Goal: Task Accomplishment & Management: Manage account settings

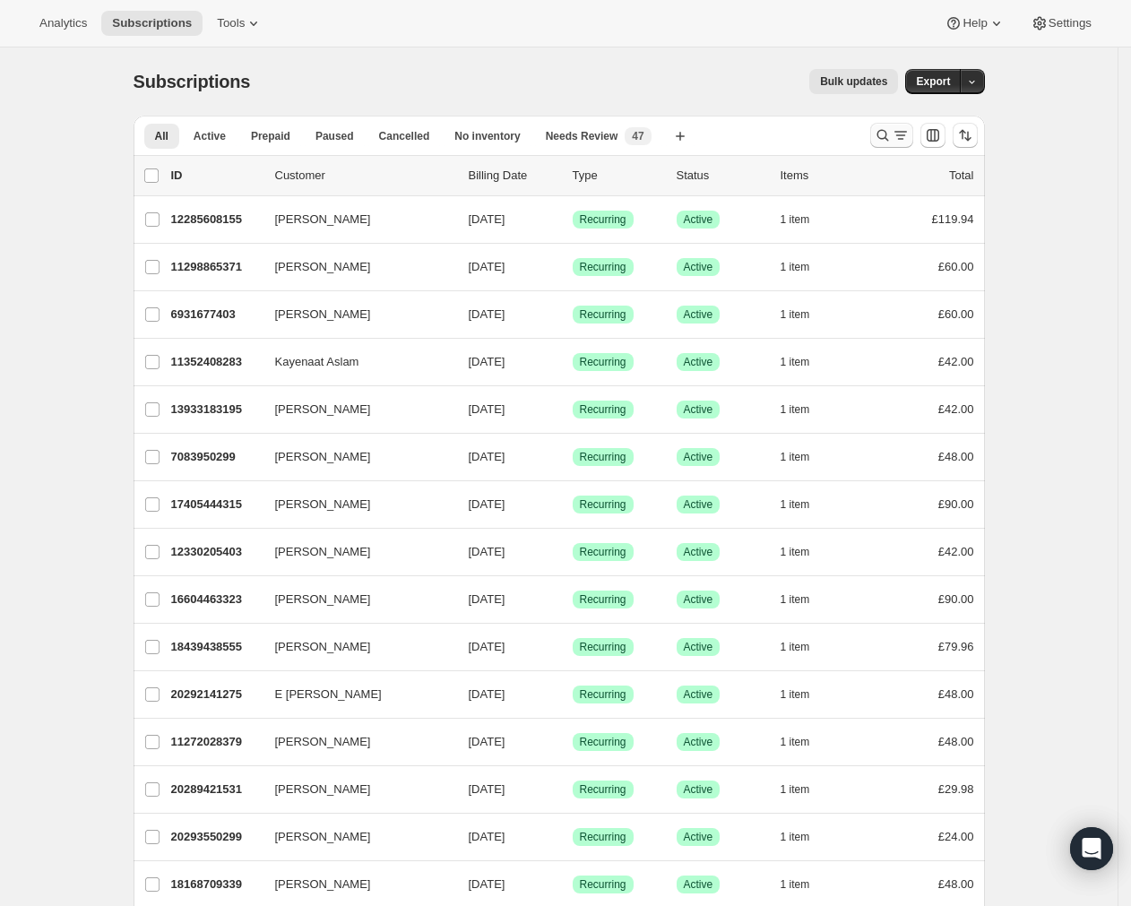
click at [903, 129] on icon "Search and filter results" at bounding box center [900, 135] width 18 height 18
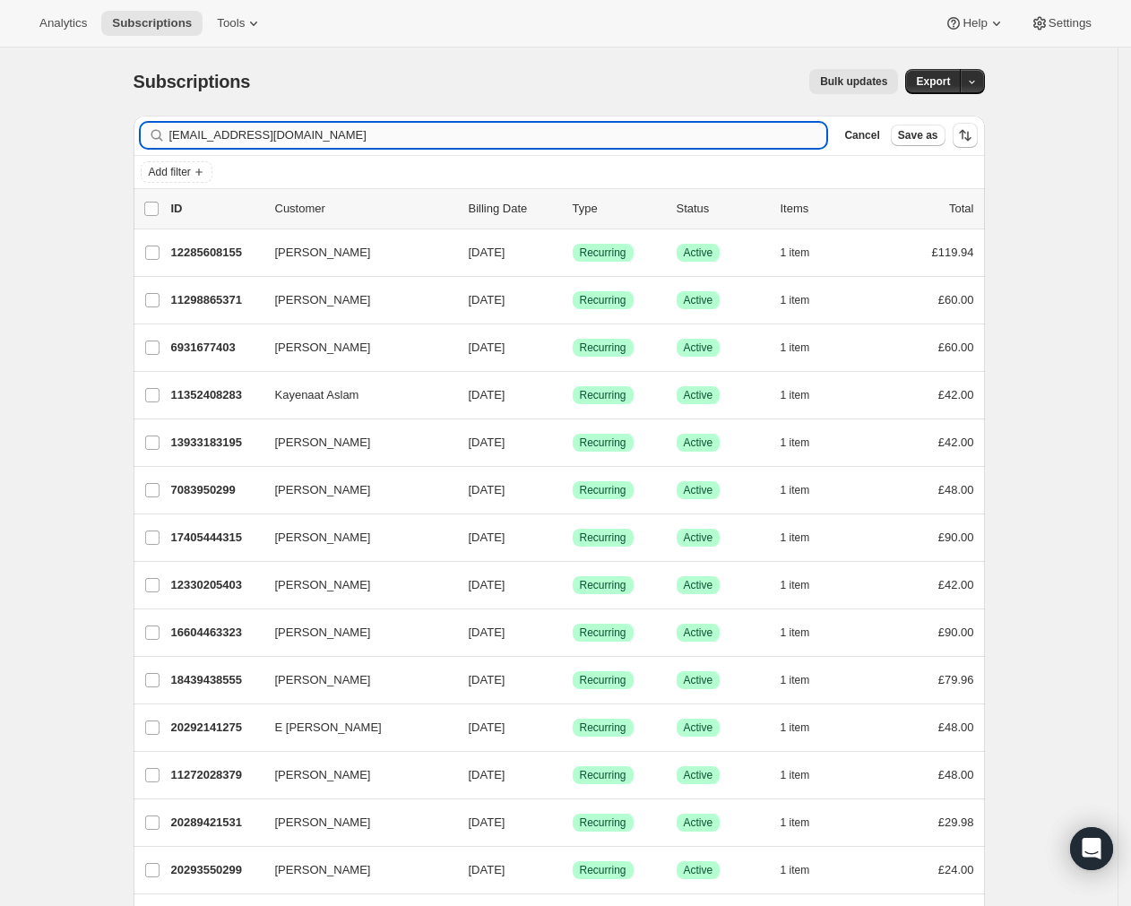
type input "[EMAIL_ADDRESS][DOMAIN_NAME]"
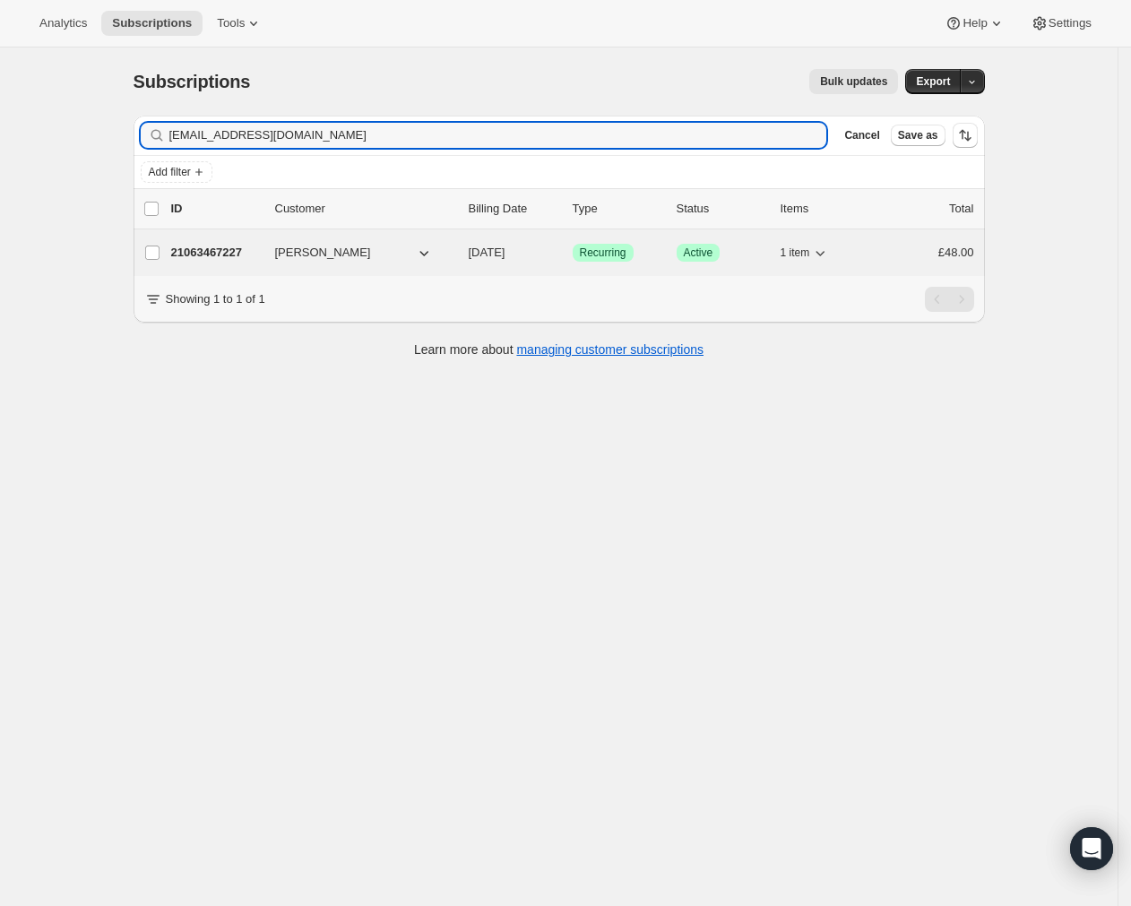
click at [584, 253] on span "Recurring" at bounding box center [603, 252] width 47 height 14
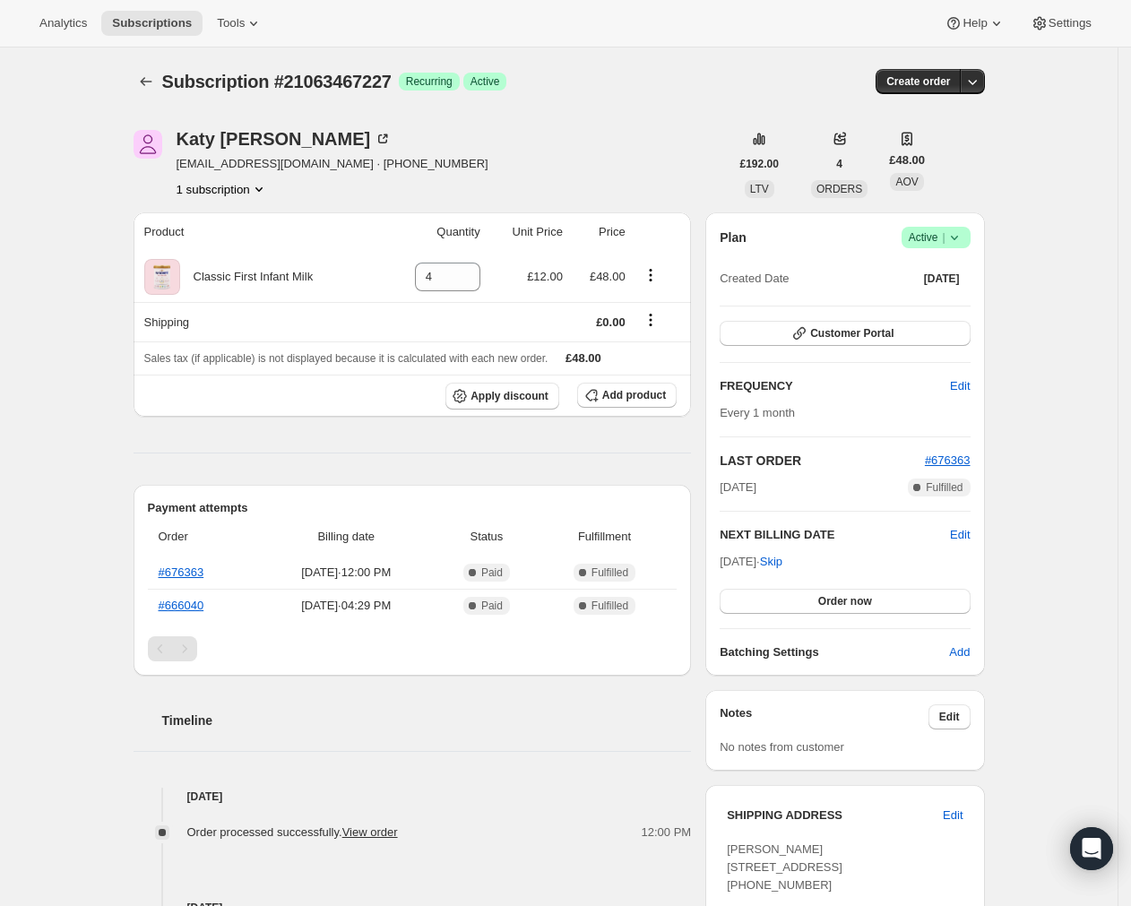
click at [970, 233] on span "Success Active |" at bounding box center [935, 238] width 69 height 22
click at [919, 314] on button "Cancel subscription" at bounding box center [937, 302] width 112 height 29
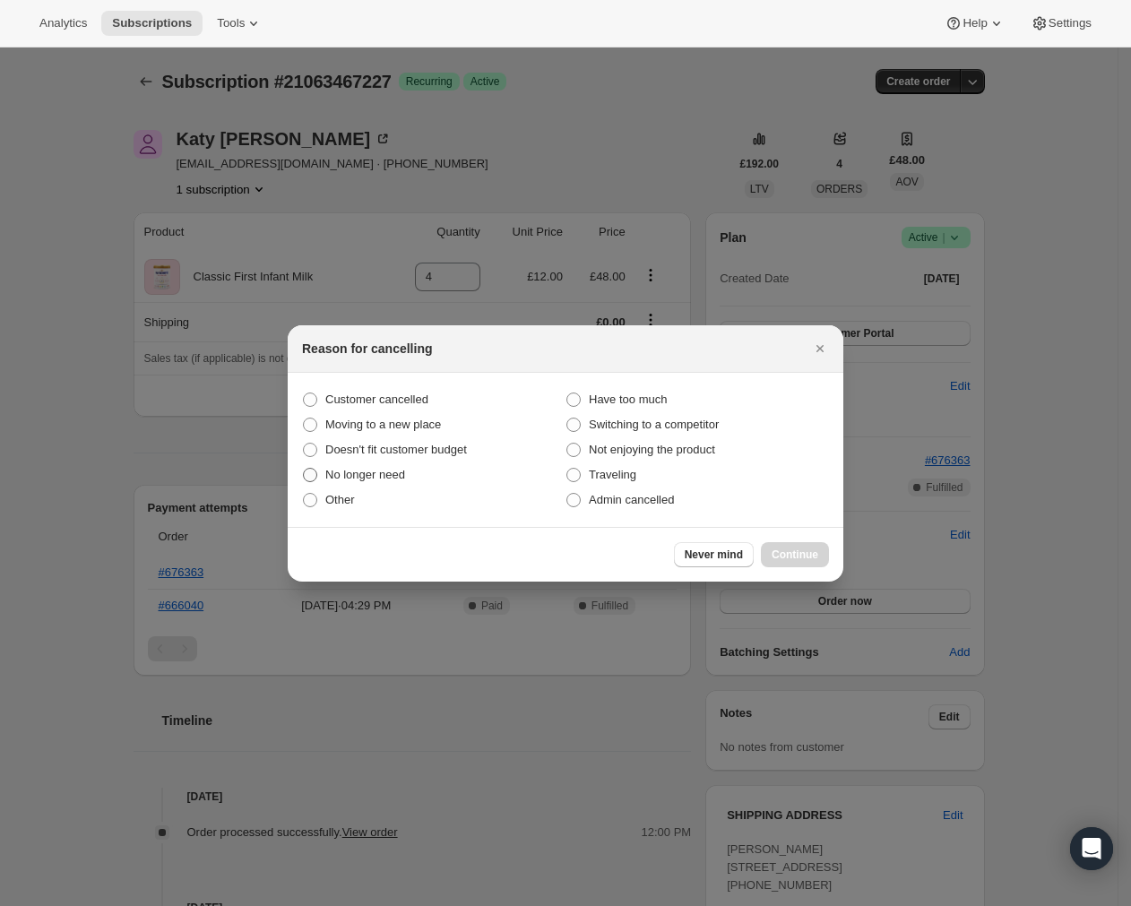
click at [346, 468] on span "No longer need" at bounding box center [365, 474] width 80 height 13
click at [304, 468] on input "No longer need" at bounding box center [303, 468] width 1 height 1
radio input "true"
click at [798, 551] on span "Continue" at bounding box center [794, 554] width 47 height 14
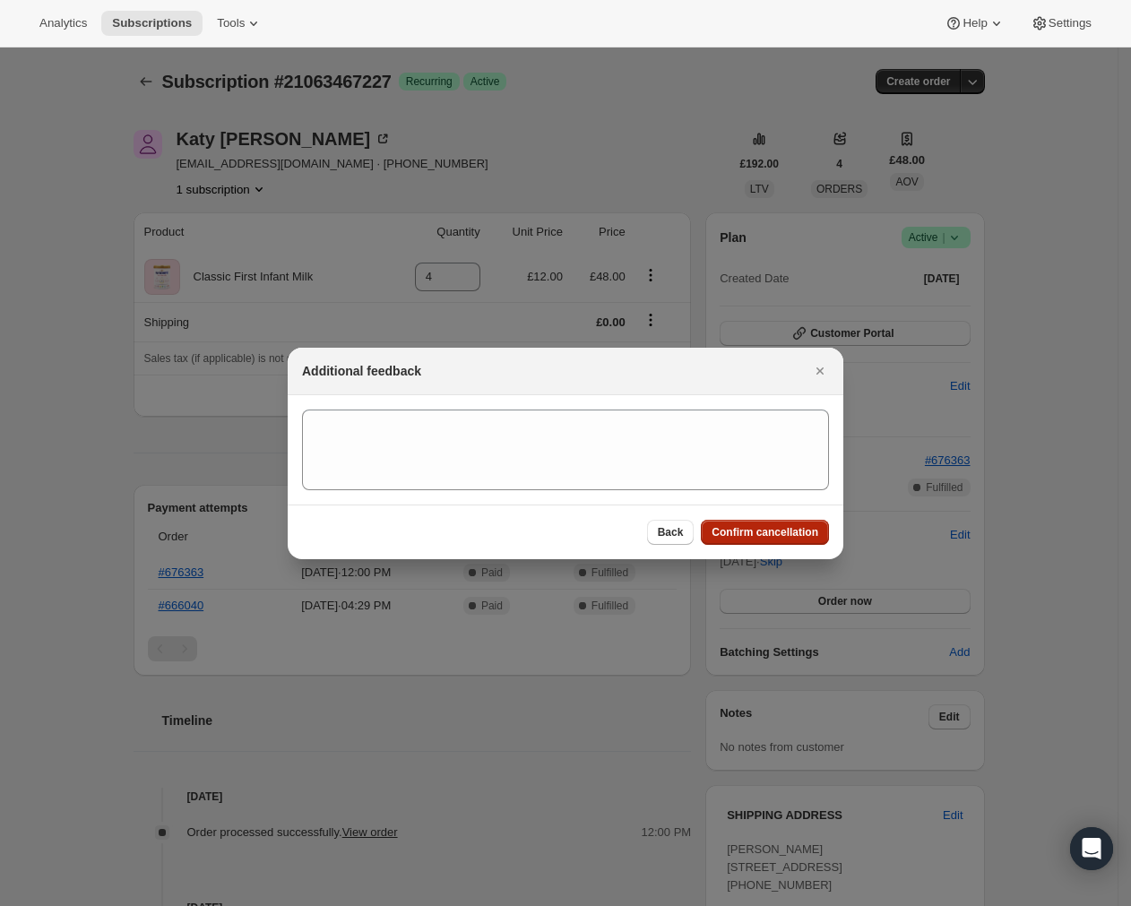
click at [790, 532] on span "Confirm cancellation" at bounding box center [764, 532] width 107 height 14
